Goal: Task Accomplishment & Management: Manage account settings

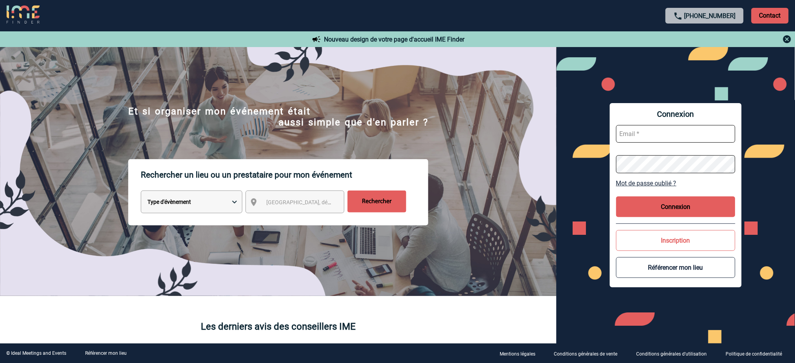
type input "mnoblet@ime-groupe.com"
click at [660, 211] on button "Connexion" at bounding box center [675, 206] width 119 height 21
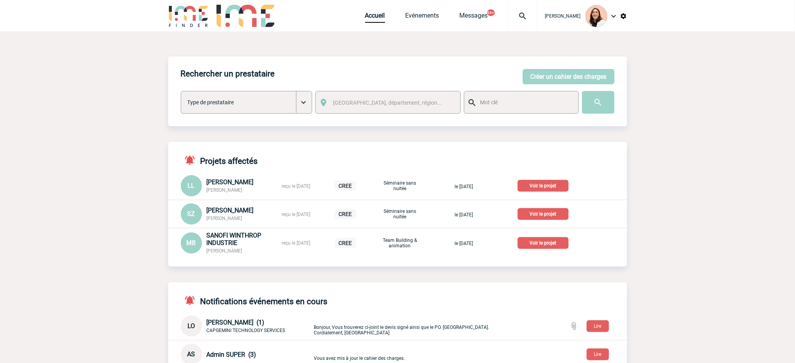
click at [528, 15] on img at bounding box center [523, 15] width 28 height 9
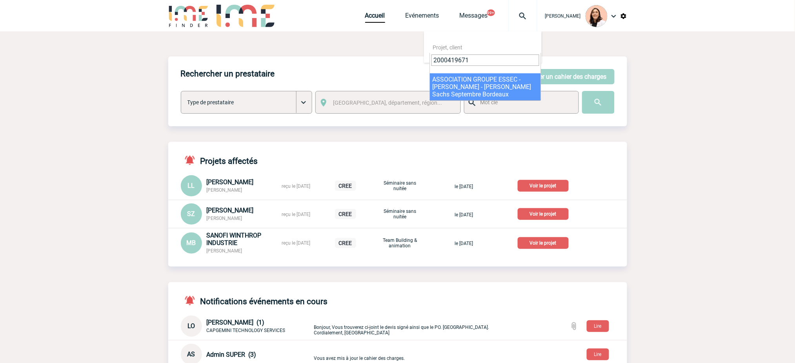
type input "2000419671"
select select "19172"
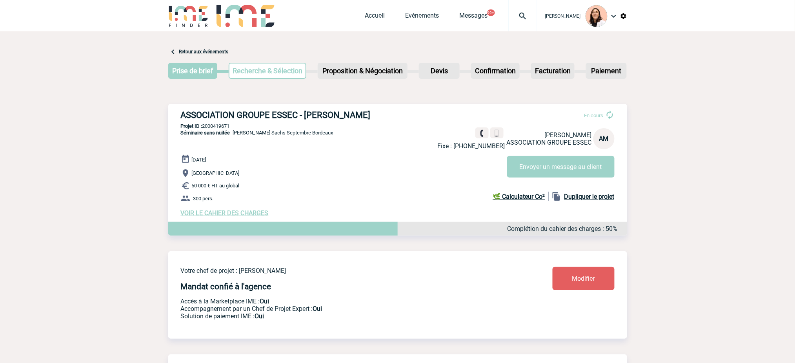
click at [522, 19] on img at bounding box center [523, 15] width 28 height 9
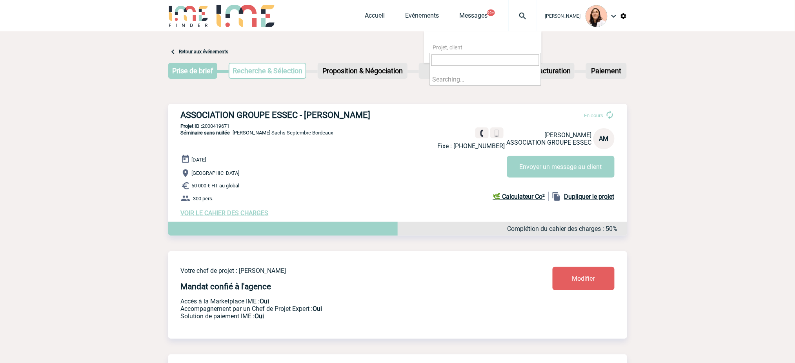
paste input "2000419671"
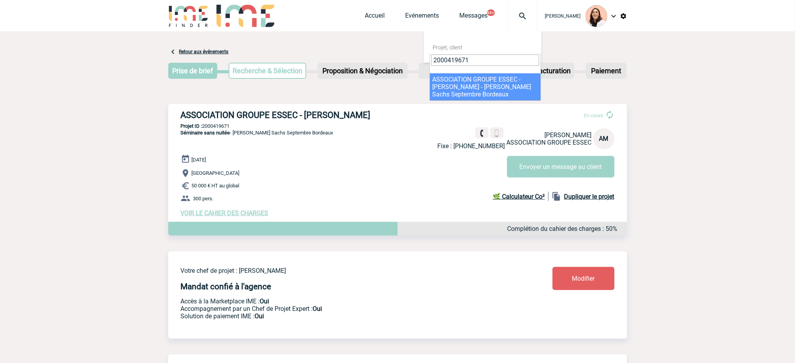
type input "2000419671"
select select "19172"
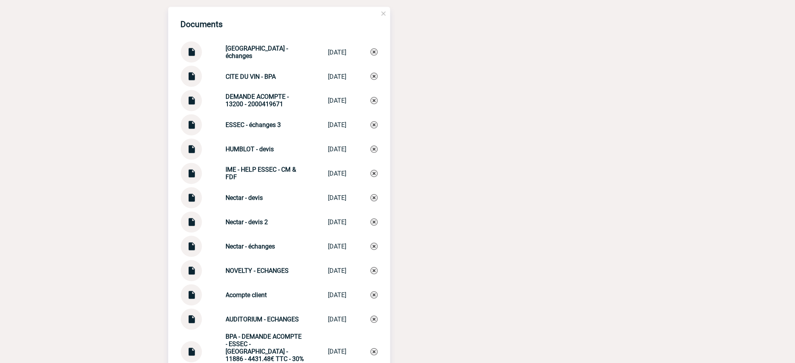
scroll to position [1516, 0]
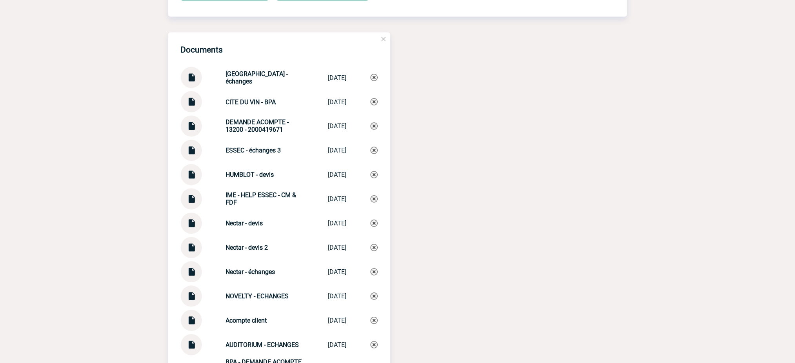
drag, startPoint x: 280, startPoint y: 132, endPoint x: 212, endPoint y: 117, distance: 70.2
click at [212, 117] on div "DEMANDE ACOMPTE - 13200 - 2000419671 DEMANDE ACOMPT... [DATE]" at bounding box center [279, 126] width 197 height 21
copy strong "DEMANDE ACOMPTE - 13200 - 2000419671"
click at [373, 124] on img at bounding box center [374, 126] width 7 height 7
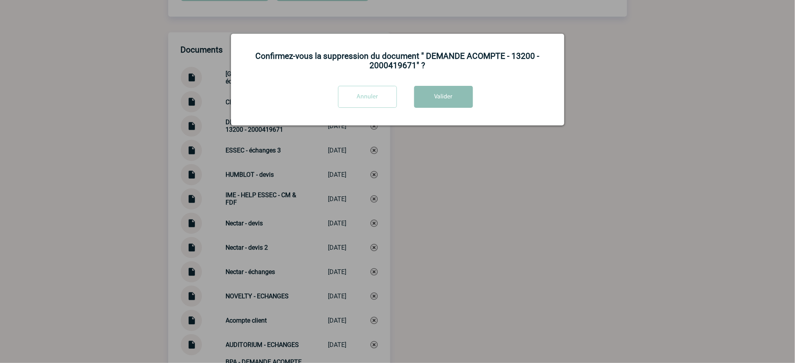
click at [438, 93] on button "Valider" at bounding box center [443, 97] width 59 height 22
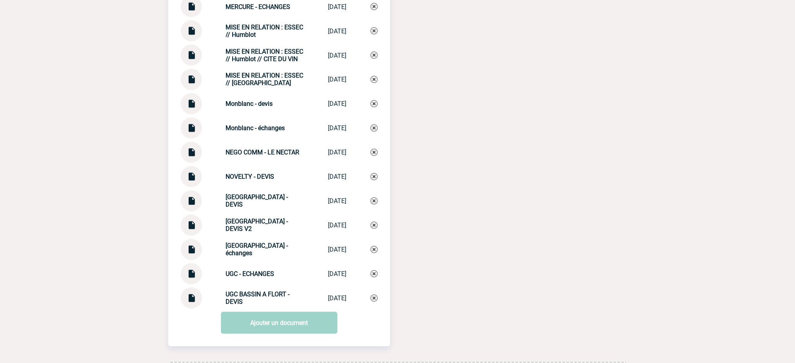
scroll to position [2694, 0]
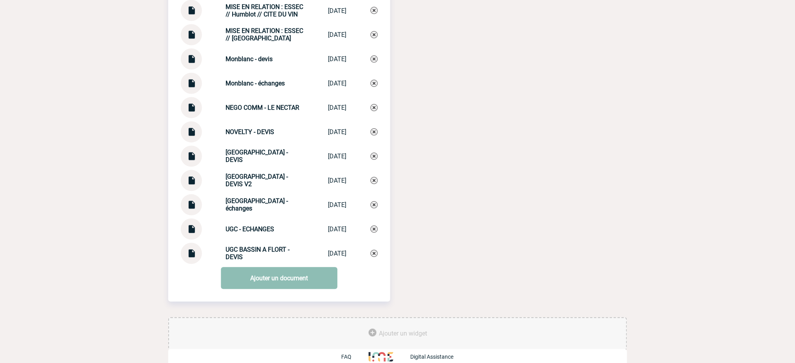
click at [298, 268] on link "Ajouter un document" at bounding box center [279, 278] width 116 height 22
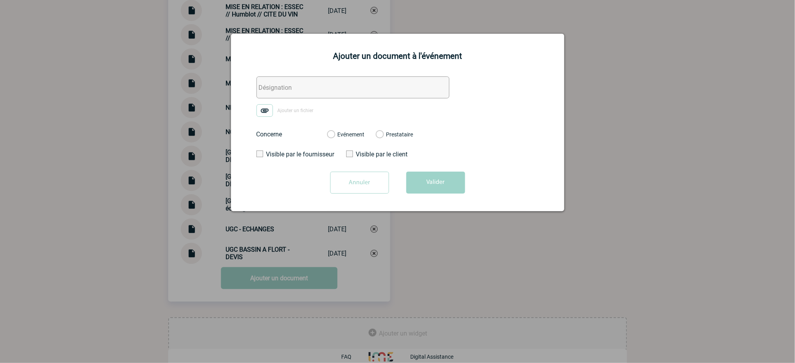
drag, startPoint x: 315, startPoint y: 84, endPoint x: 279, endPoint y: 96, distance: 37.3
click at [313, 85] on input "text" at bounding box center [353, 87] width 193 height 22
paste input "DEMANDE ACOMPTE - 13200 - 2000419671"
type input "DEMANDE ACOMPTE - 13200 - 2000419671"
click at [267, 115] on img at bounding box center [265, 110] width 16 height 13
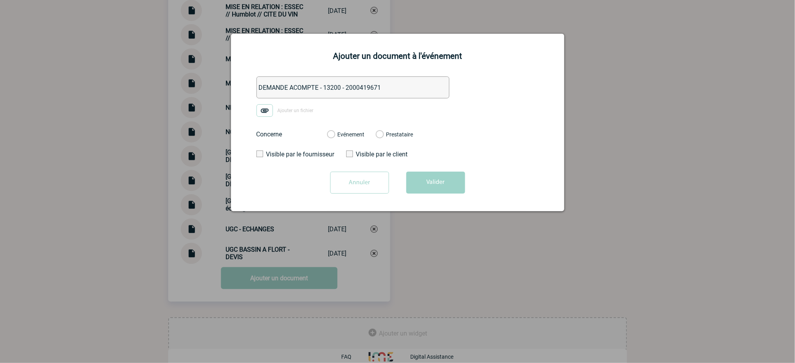
click at [0, 0] on input "Ajouter un fichier" at bounding box center [0, 0] width 0 height 0
click at [334, 130] on div "Evénement Prestataire 2100067280 - [GEOGRAPHIC_DATA] à Flot [GEOGRAPHIC_DATA] 2…" at bounding box center [370, 134] width 99 height 20
click at [335, 133] on label "Evénement" at bounding box center [330, 134] width 7 height 7
click at [0, 0] on input "Evénement" at bounding box center [0, 0] width 0 height 0
click at [427, 180] on button "Valider" at bounding box center [435, 183] width 59 height 22
